Goal: Task Accomplishment & Management: Use online tool/utility

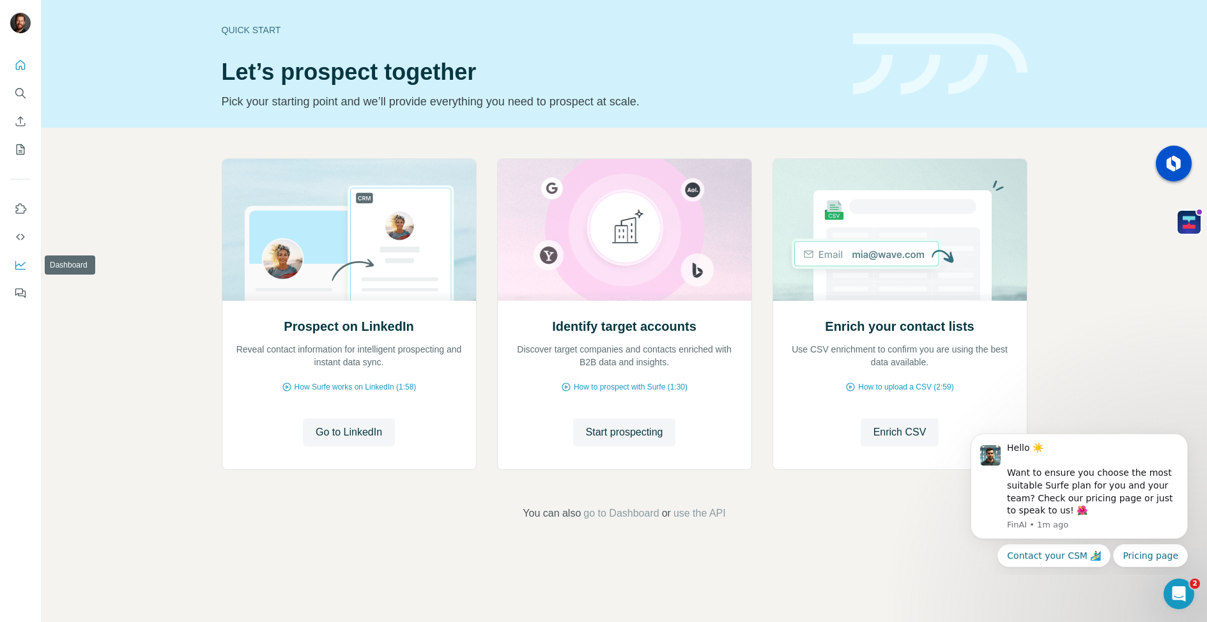
click at [18, 259] on icon "Dashboard" at bounding box center [20, 265] width 13 height 13
drag, startPoint x: 139, startPoint y: 337, endPoint x: 80, endPoint y: 240, distance: 113.9
click at [136, 327] on div "Prospect on LinkedIn Reveal contact information for intelligent prospecting and…" at bounding box center [624, 340] width 1165 height 424
click at [27, 144] on button "My lists" at bounding box center [20, 149] width 20 height 23
click at [14, 118] on icon "Enrich CSV" at bounding box center [20, 121] width 13 height 13
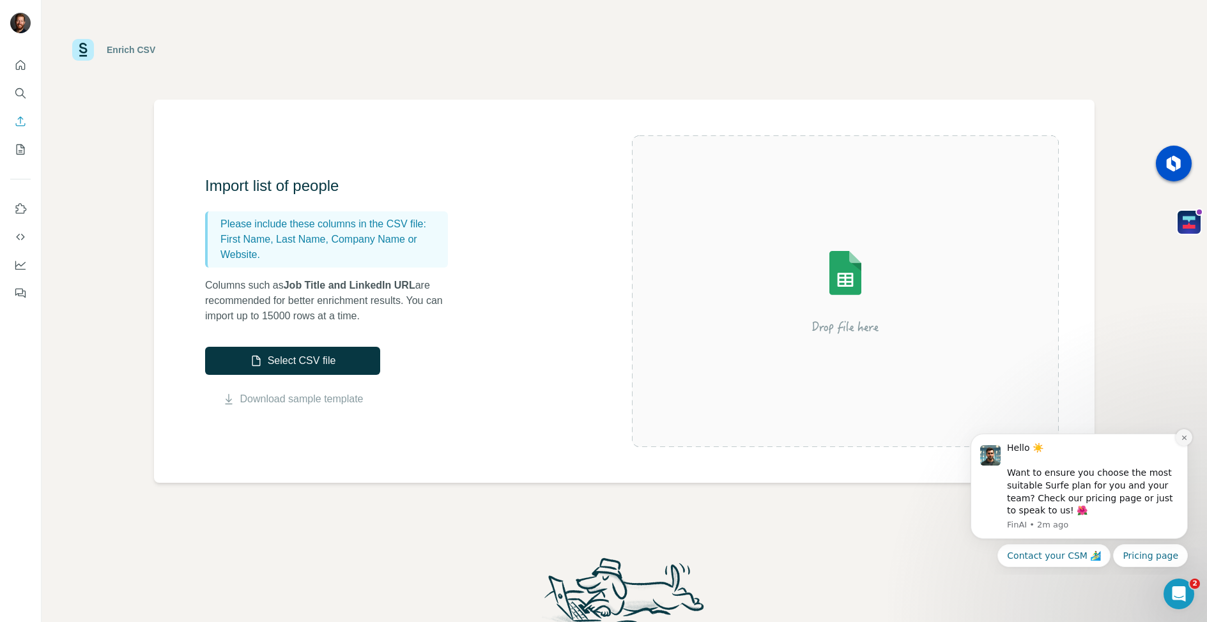
click at [1183, 439] on icon "Dismiss notification" at bounding box center [1184, 437] width 7 height 7
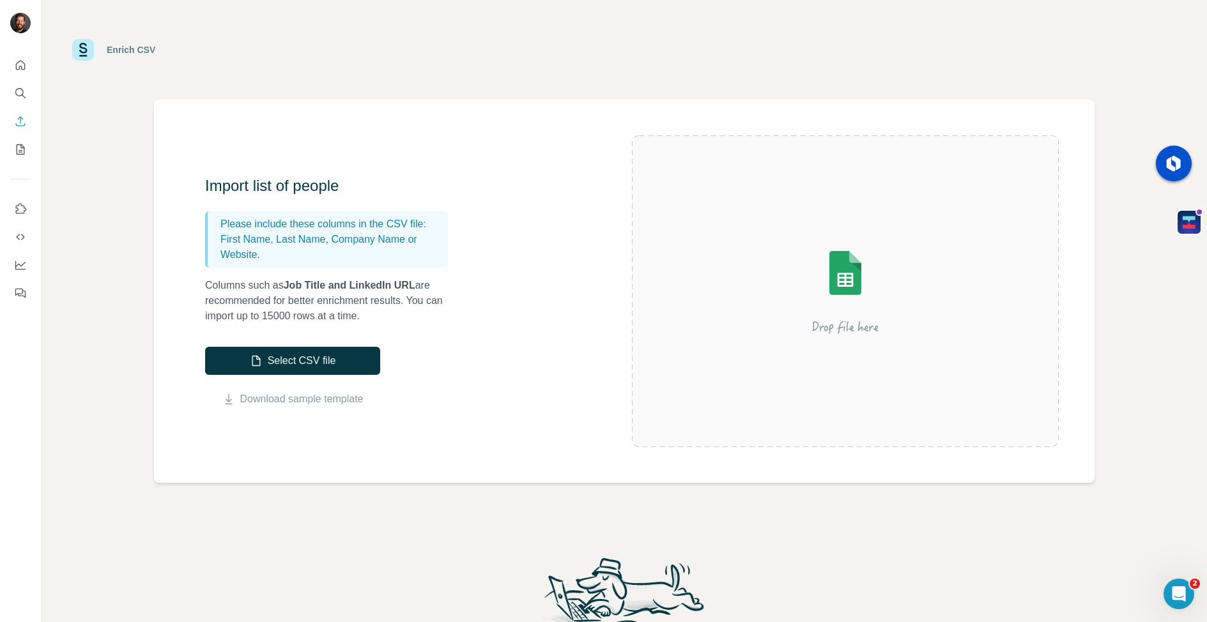
drag, startPoint x: 875, startPoint y: 80, endPoint x: 944, endPoint y: 43, distance: 78.9
click at [898, 71] on div "Enrich CSV" at bounding box center [624, 50] width 1165 height 100
